Goal: Information Seeking & Learning: Learn about a topic

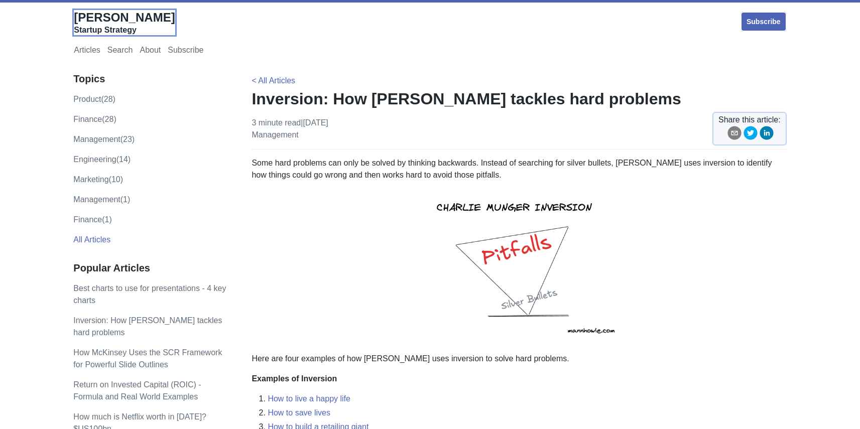
click at [124, 17] on span "[PERSON_NAME]" at bounding box center [124, 18] width 101 height 14
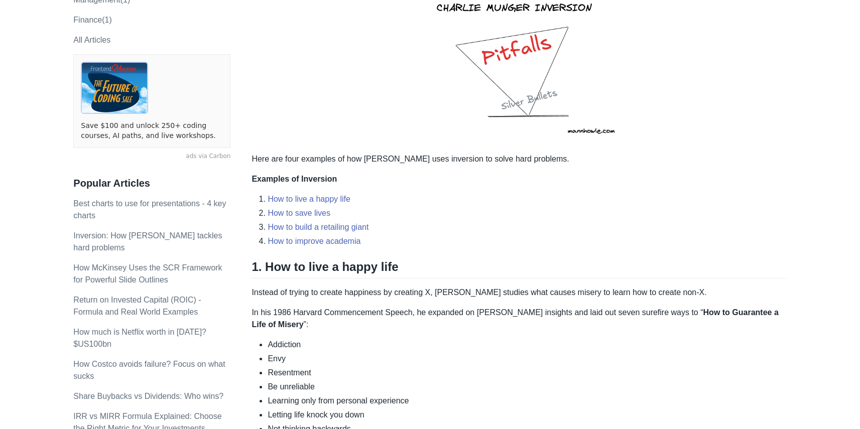
scroll to position [924, 0]
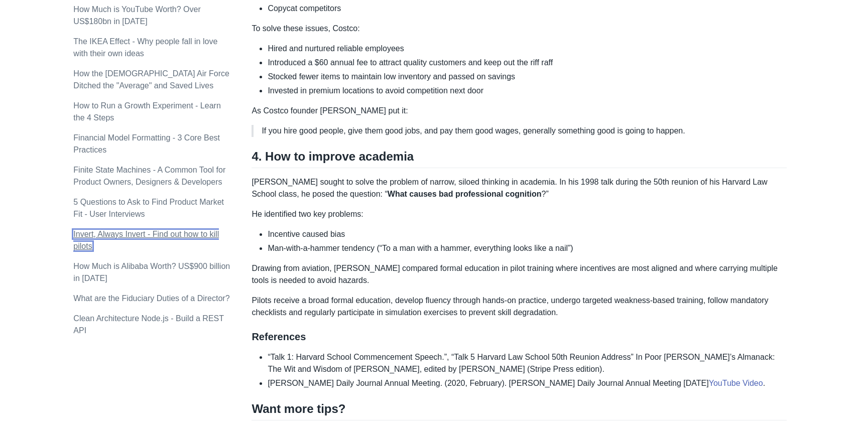
click at [123, 230] on link "Invert, Always Invert - Find out how to kill pilots" at bounding box center [146, 240] width 146 height 21
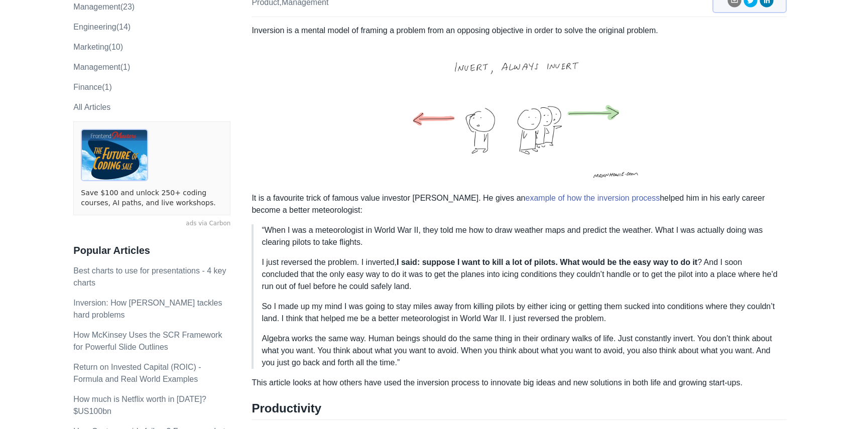
scroll to position [162, 0]
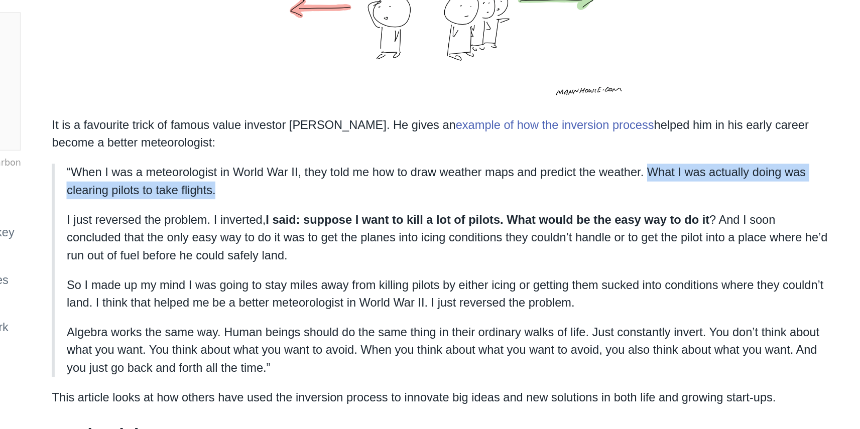
drag, startPoint x: 665, startPoint y: 202, endPoint x: 376, endPoint y: 216, distance: 289.1
click at [376, 216] on p "“When I was a meteorologist in World War II, they told me how to draw weather m…" at bounding box center [520, 227] width 517 height 24
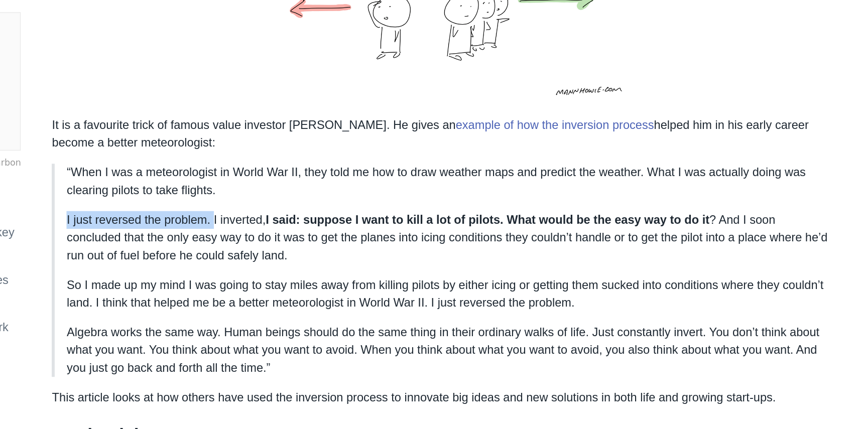
drag, startPoint x: 268, startPoint y: 233, endPoint x: 358, endPoint y: 236, distance: 90.5
click at [362, 247] on p "I just reversed the problem. I inverted, I said: suppose I want to kill a lot o…" at bounding box center [520, 265] width 517 height 36
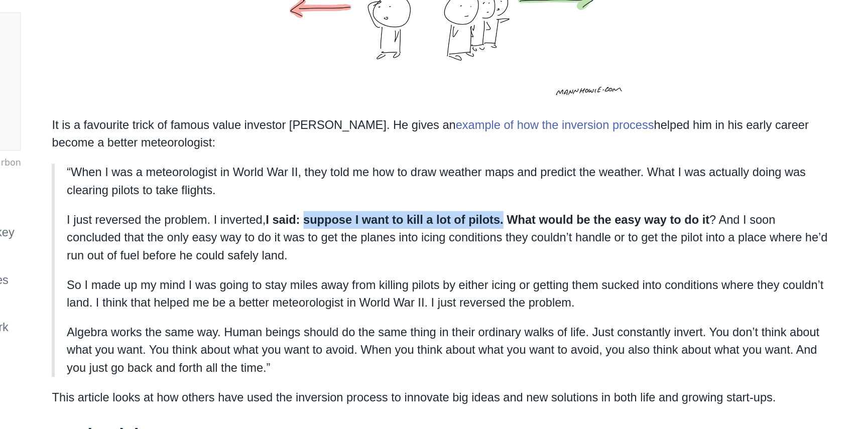
drag, startPoint x: 425, startPoint y: 234, endPoint x: 559, endPoint y: 234, distance: 134.1
click at [559, 247] on p "I just reversed the problem. I inverted, I said: suppose I want to kill a lot o…" at bounding box center [520, 265] width 517 height 36
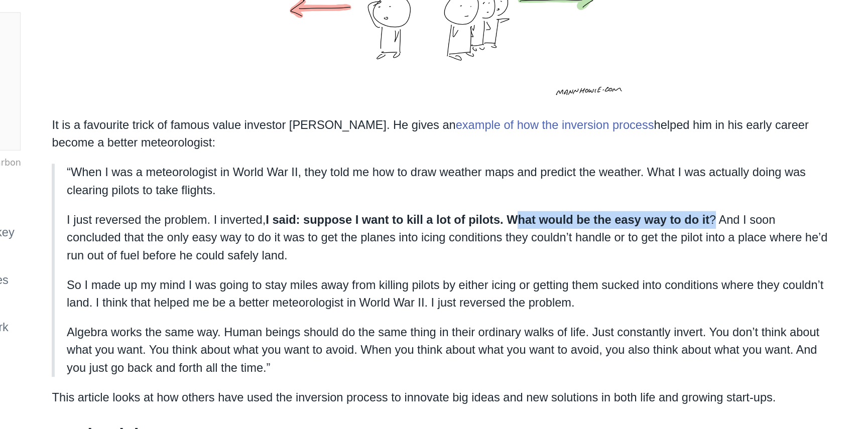
drag, startPoint x: 611, startPoint y: 237, endPoint x: 701, endPoint y: 235, distance: 89.4
click at [701, 247] on p "I just reversed the problem. I inverted, I said: suppose I want to kill a lot o…" at bounding box center [520, 265] width 517 height 36
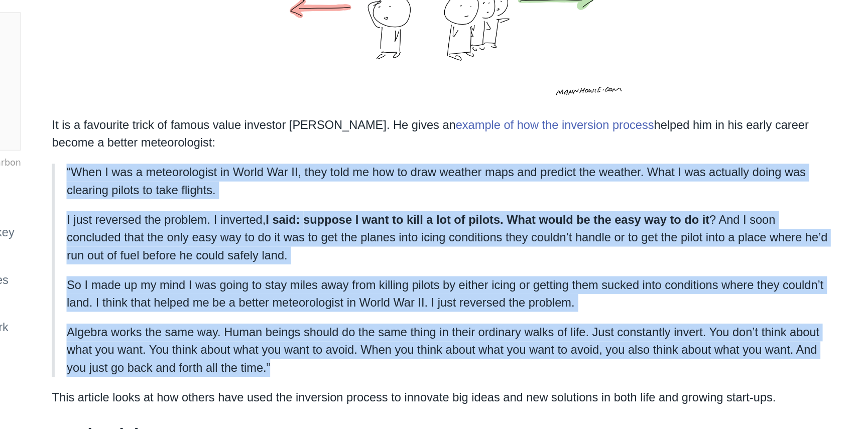
drag, startPoint x: 261, startPoint y: 201, endPoint x: 444, endPoint y: 335, distance: 227.1
click at [444, 335] on blockquote "“When I was a meteorologist in World War II, they told me how to draw weather m…" at bounding box center [519, 287] width 535 height 145
copy blockquote "“Lore I dol s ametconsectet ad Elits Doe TE, inci utla et dol ma aliq enimadm v…"
